Goal: Navigation & Orientation: Find specific page/section

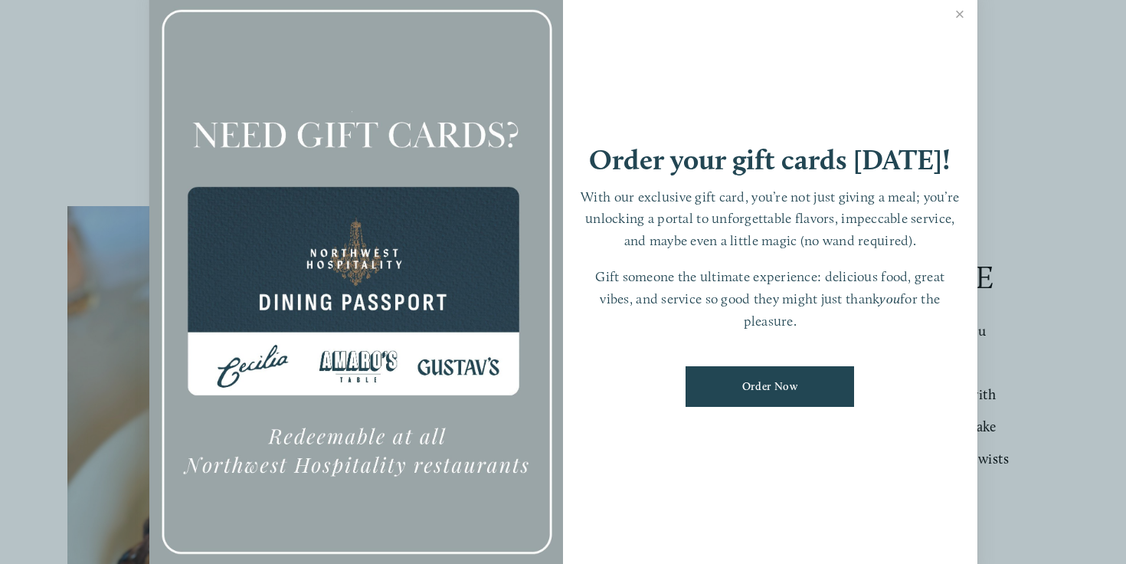
scroll to position [353, 0]
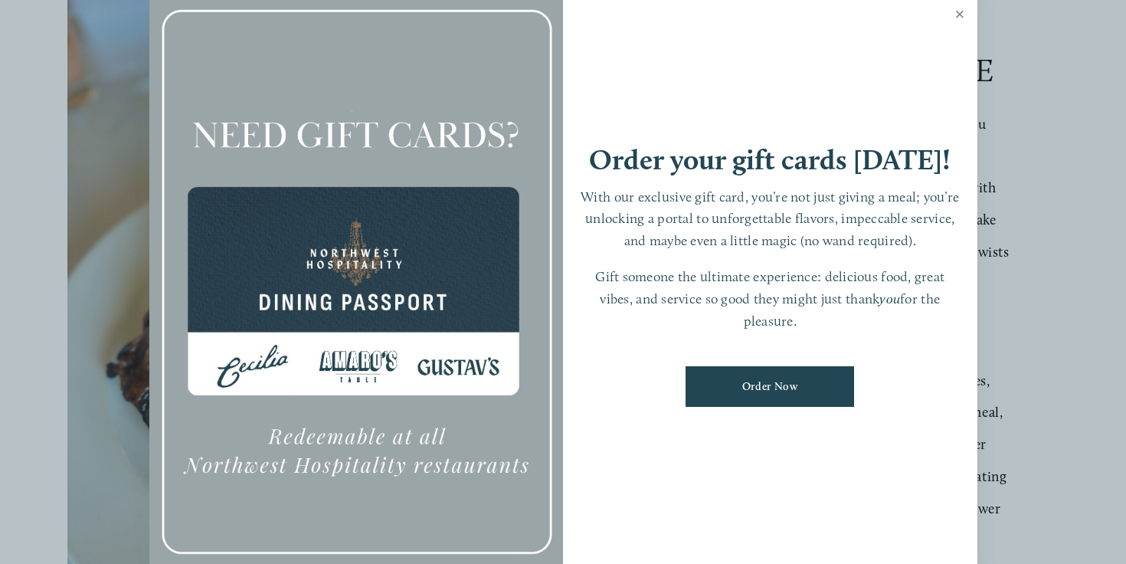
click at [963, 8] on link "Close" at bounding box center [960, 16] width 30 height 43
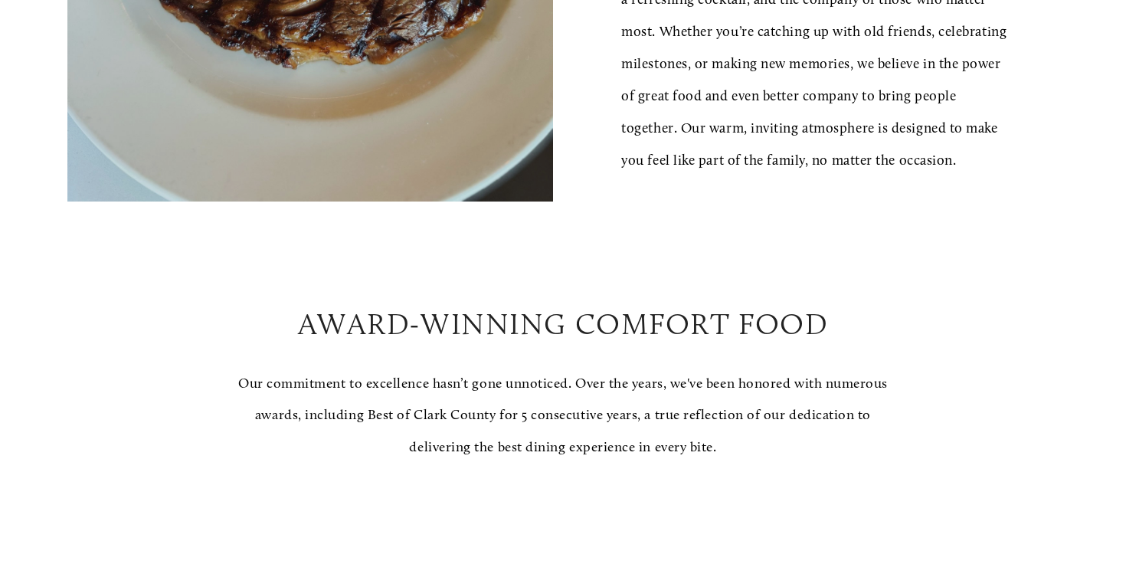
scroll to position [0, 0]
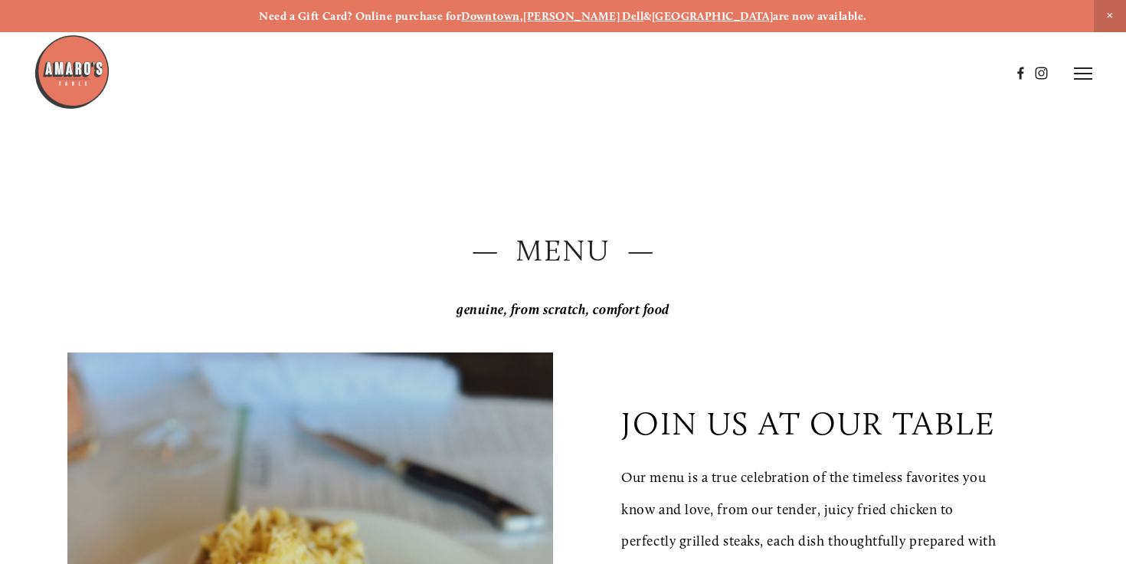
click at [1084, 83] on header "Menu Order Now Visit Gallery 0" at bounding box center [563, 73] width 1058 height 146
click at [1082, 74] on icon at bounding box center [1083, 74] width 18 height 14
click at [807, 74] on span "Menu" at bounding box center [809, 73] width 28 height 13
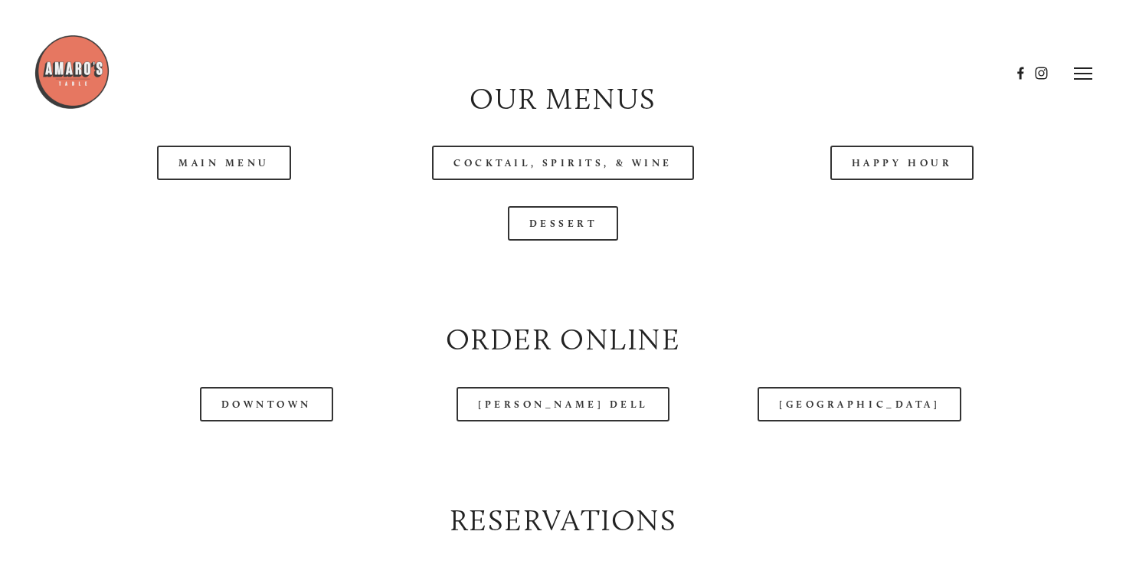
scroll to position [1348, 0]
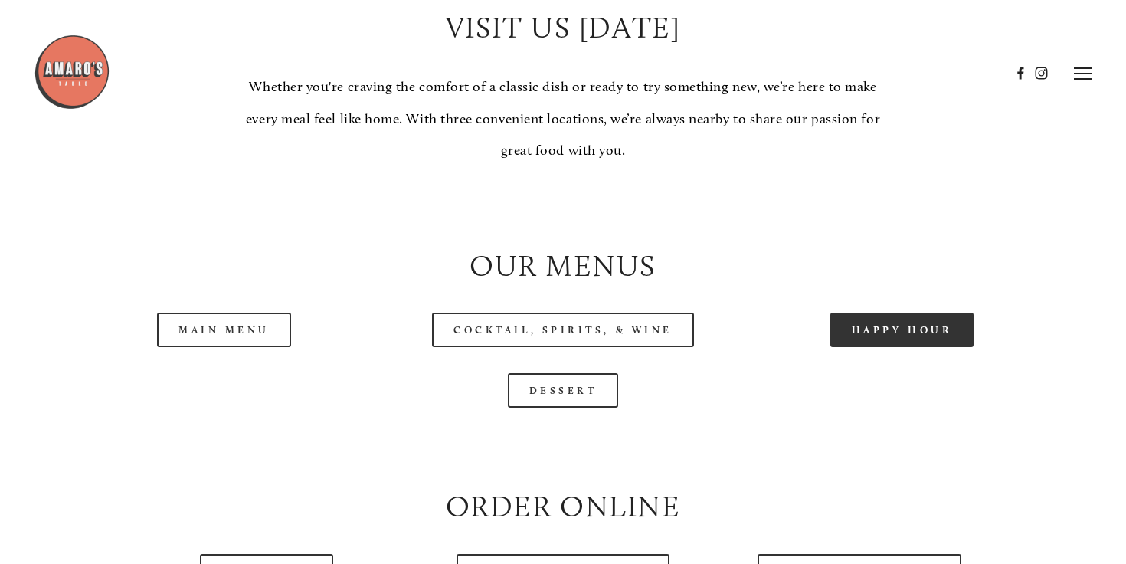
click at [845, 347] on link "Happy Hour" at bounding box center [902, 329] width 144 height 34
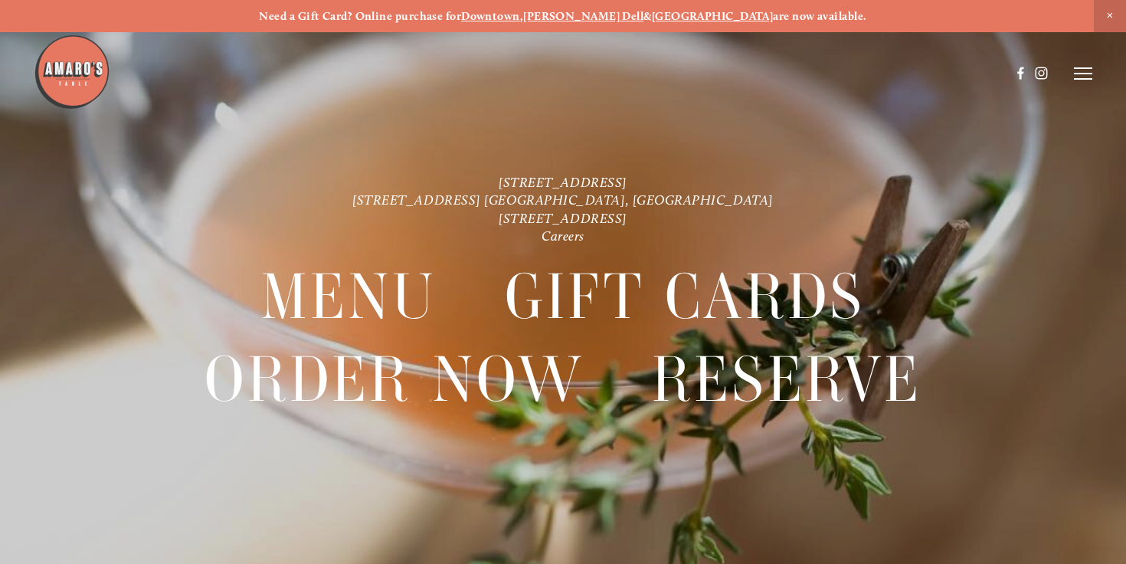
click at [1083, 76] on icon at bounding box center [1083, 74] width 18 height 14
click at [812, 75] on span "Menu" at bounding box center [809, 73] width 28 height 13
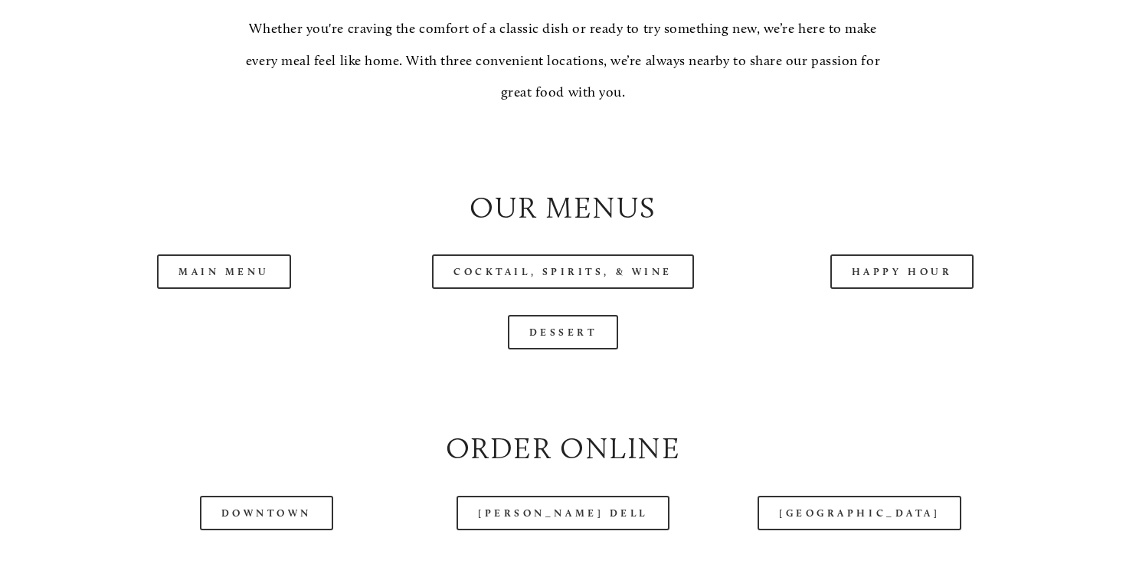
scroll to position [1415, 0]
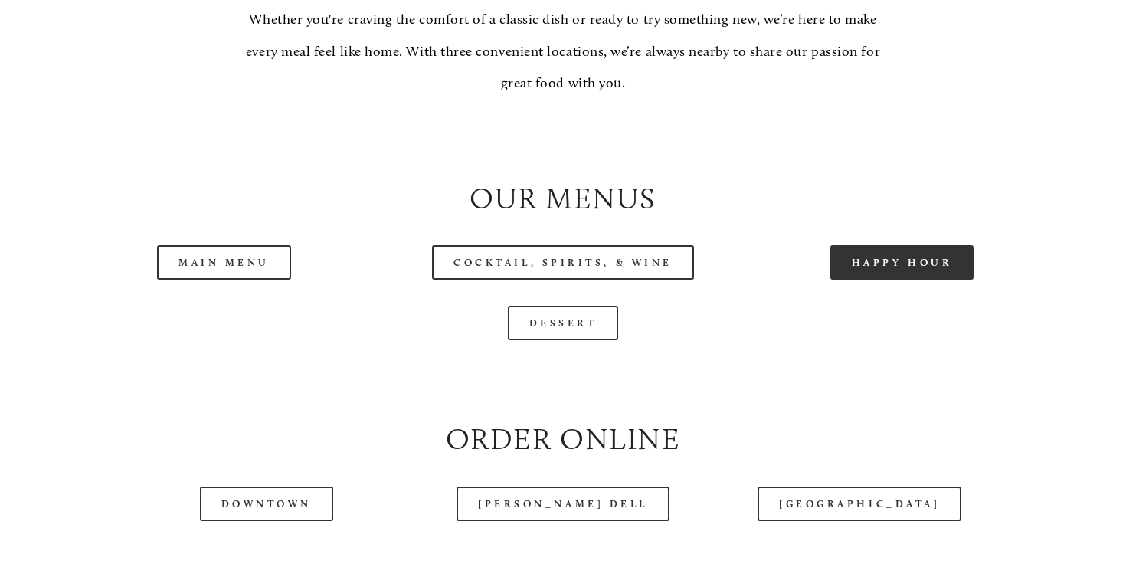
click at [903, 280] on link "Happy Hour" at bounding box center [902, 262] width 144 height 34
